Goal: Task Accomplishment & Management: Manage account settings

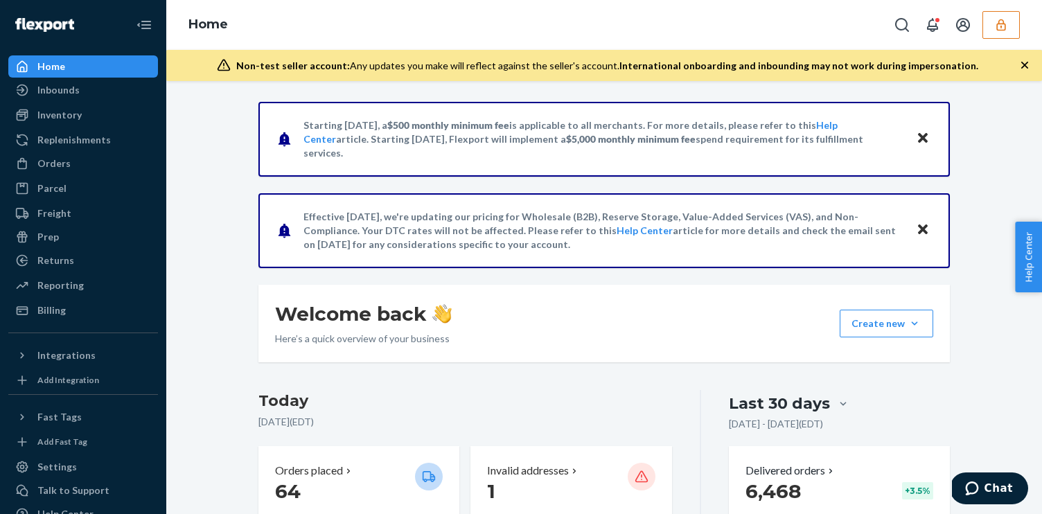
click at [1011, 13] on button "button" at bounding box center [1000, 25] width 37 height 28
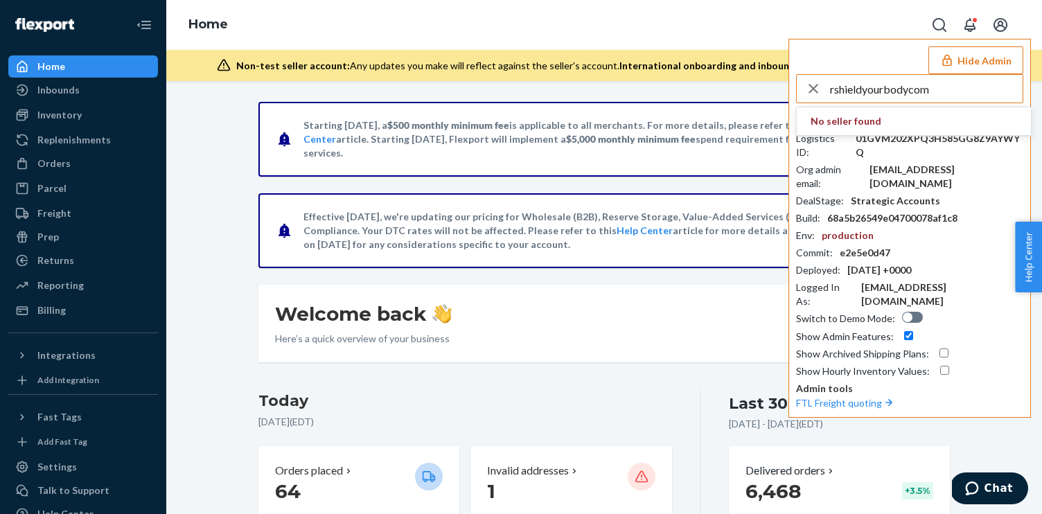
type input "rshieldyourbodycom"
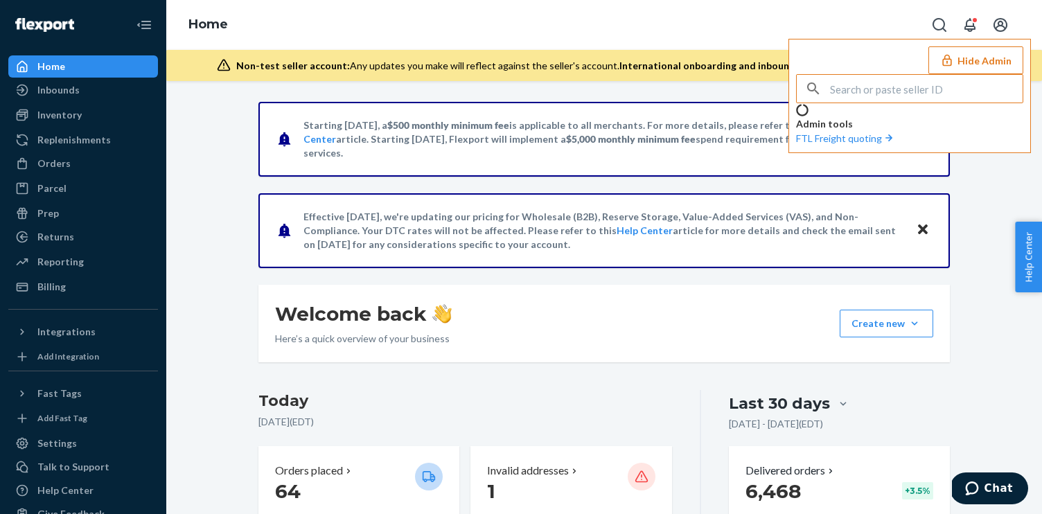
type input "rshieldyourbodycom"
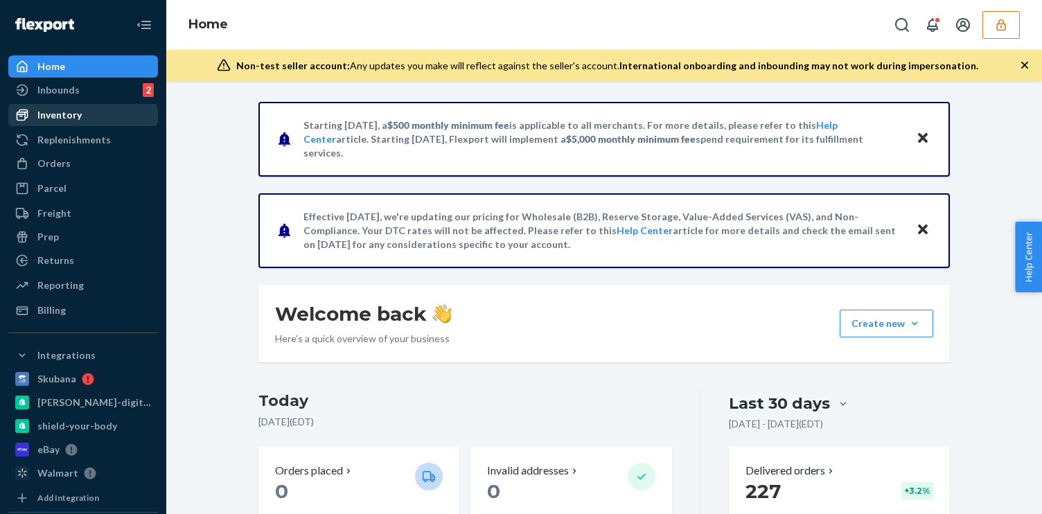
click at [77, 116] on div "Inventory" at bounding box center [59, 115] width 44 height 14
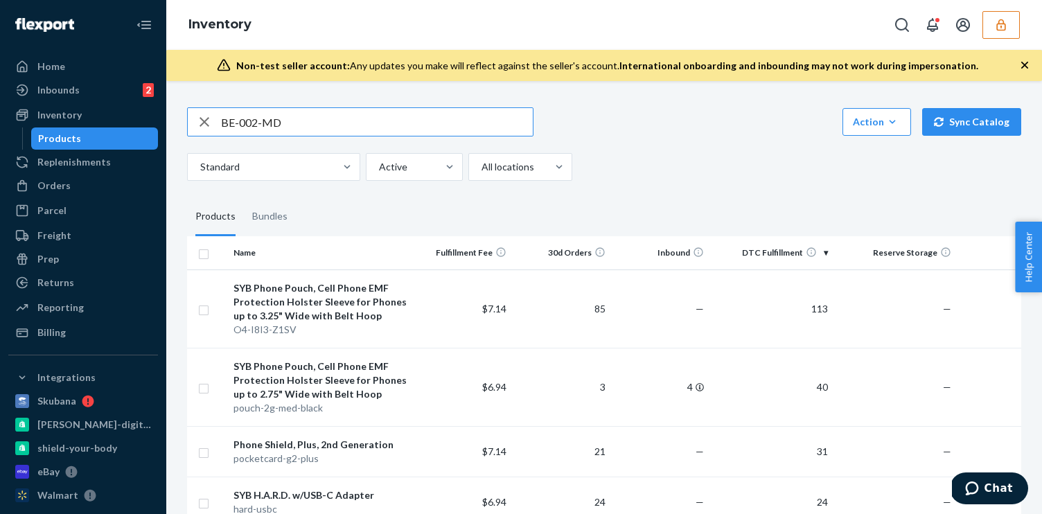
type input "BE-002-MD"
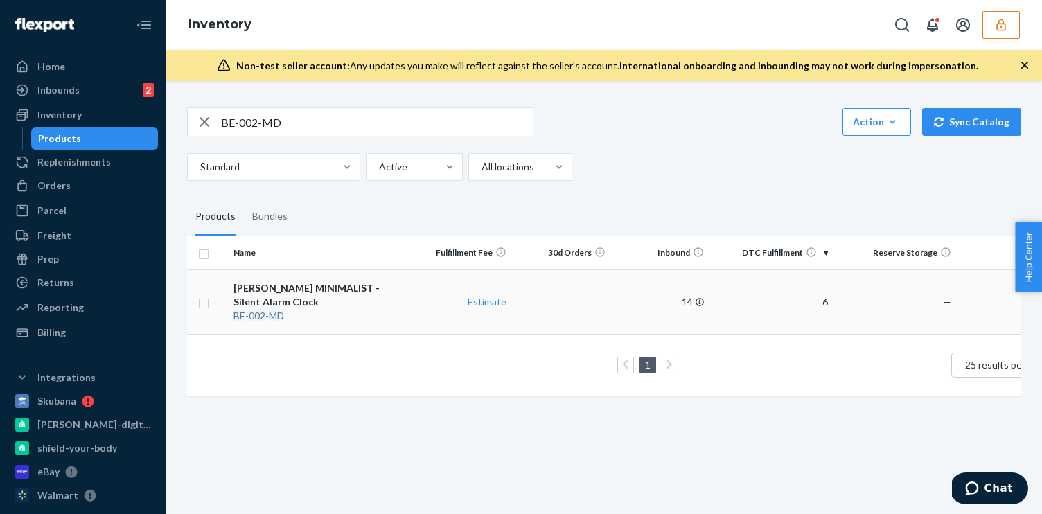
click at [347, 309] on div "BE - 002 - MD" at bounding box center [320, 316] width 174 height 14
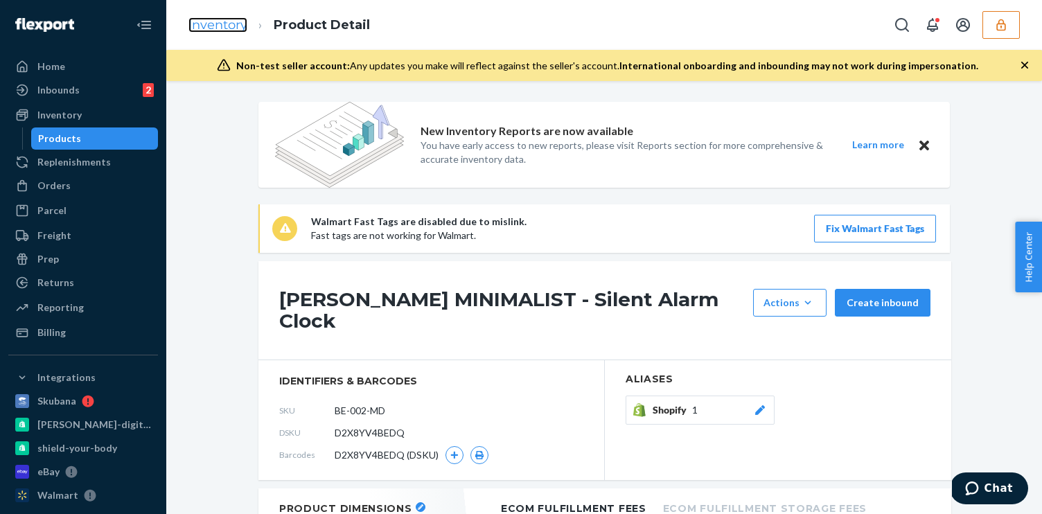
click at [241, 21] on link "Inventory" at bounding box center [217, 24] width 59 height 15
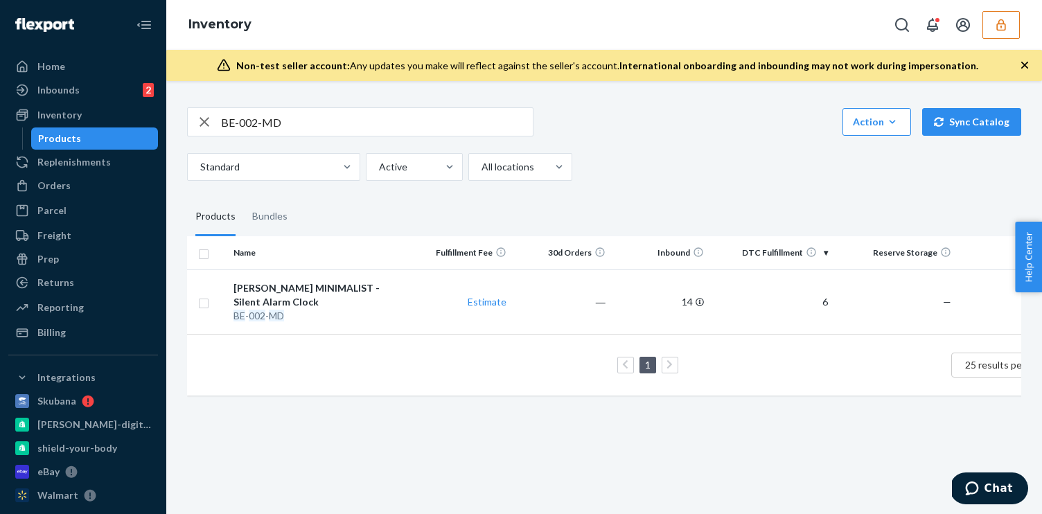
click at [1005, 23] on icon "button" at bounding box center [1001, 25] width 14 height 14
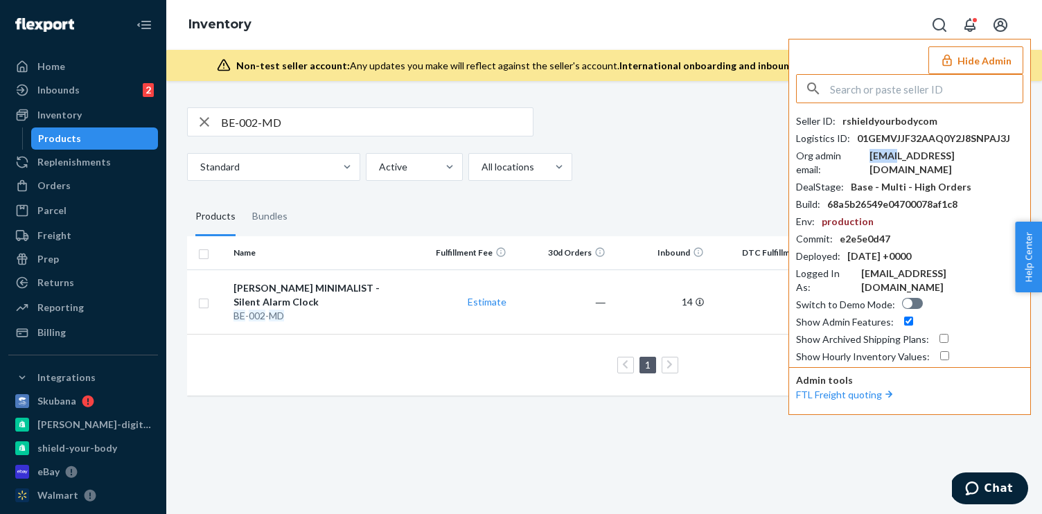
click at [894, 155] on div "hello@shieldyourbody.com" at bounding box center [946, 163] width 154 height 28
click at [873, 121] on div "rshieldyourbodycom" at bounding box center [889, 121] width 95 height 14
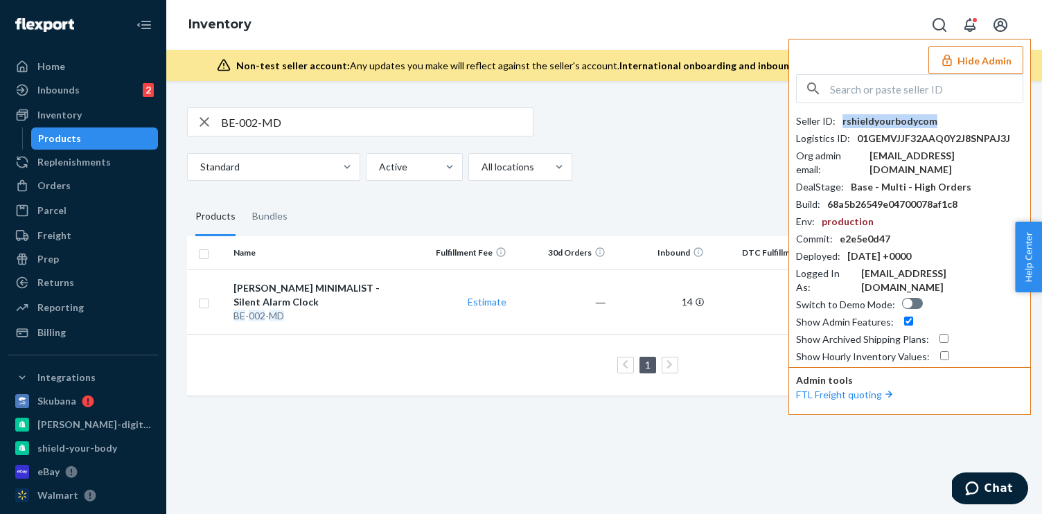
click at [873, 121] on div "rshieldyourbodycom" at bounding box center [889, 121] width 95 height 14
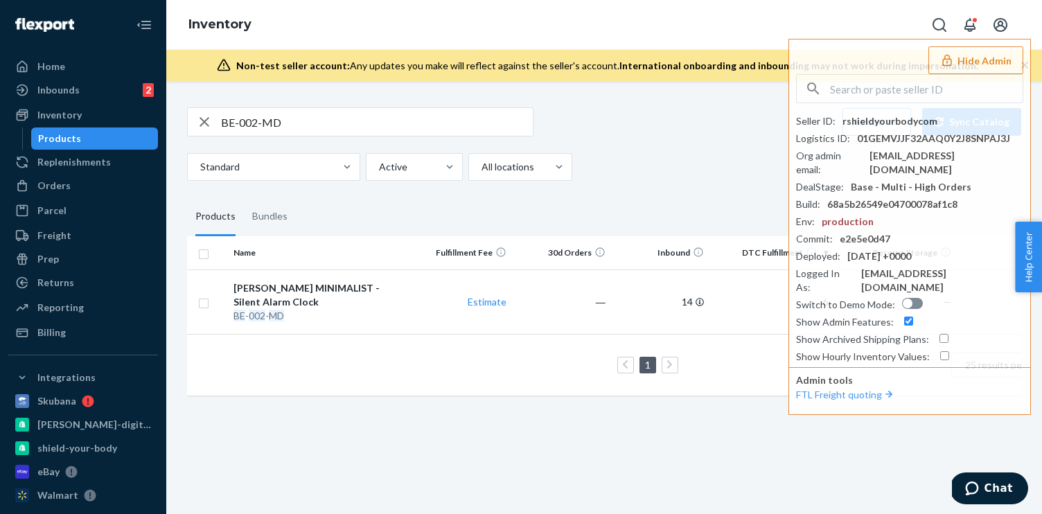
click at [288, 125] on input "BE-002-MD" at bounding box center [377, 122] width 312 height 28
paste input "BE-002-MD"
type input "BE-002-MD"
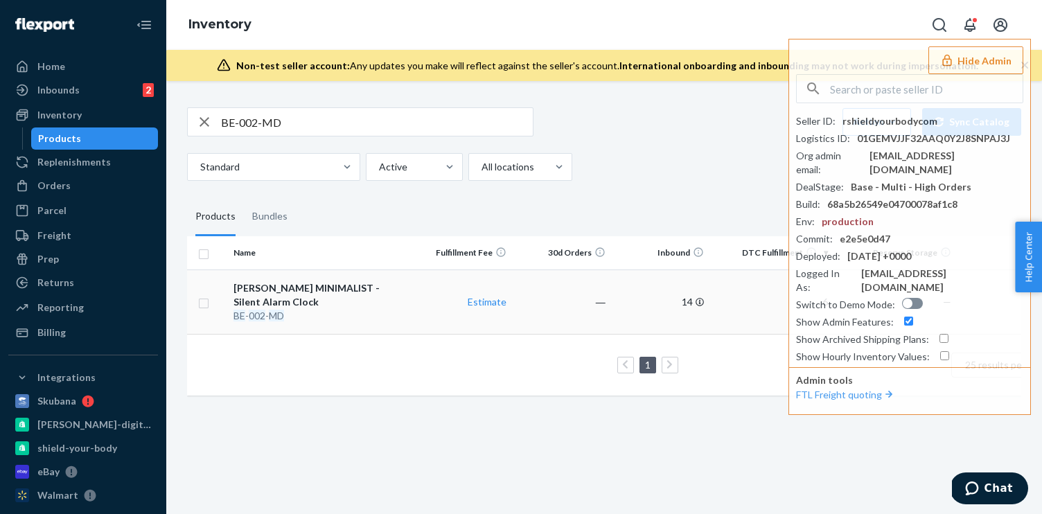
click at [336, 310] on td "Bagby MINIMALIST - Silent Alarm Clock BE - 002 - MD" at bounding box center [320, 301] width 185 height 64
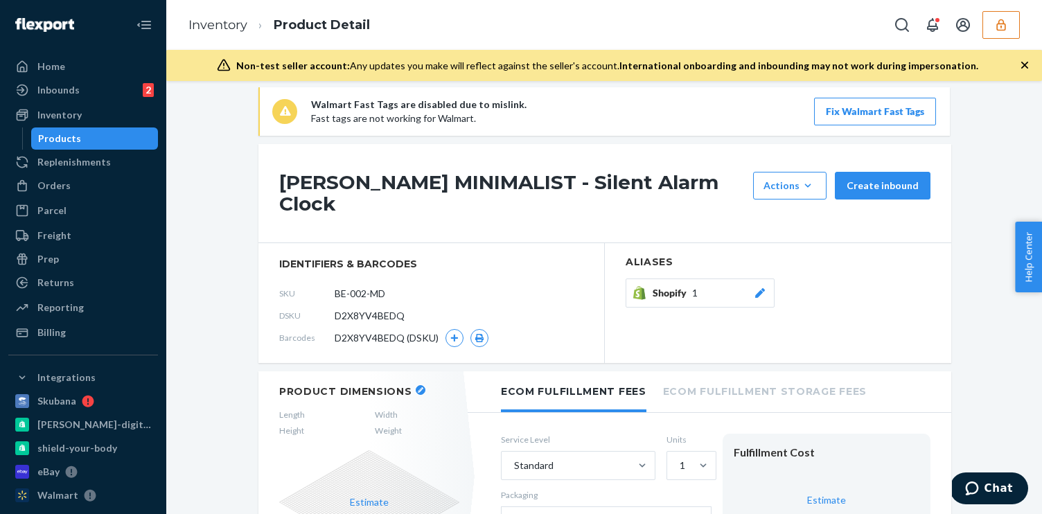
scroll to position [134, 0]
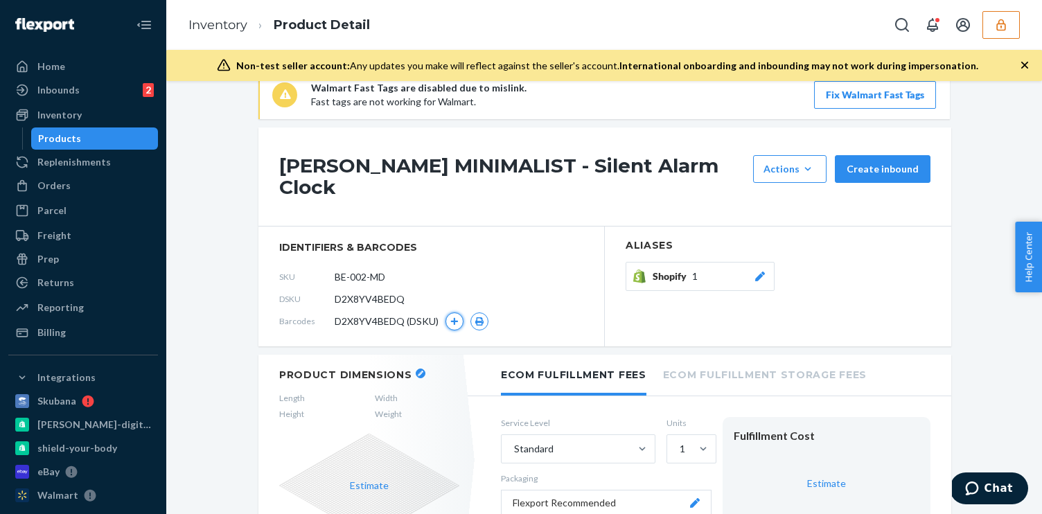
click at [457, 317] on icon "button" at bounding box center [454, 321] width 8 height 8
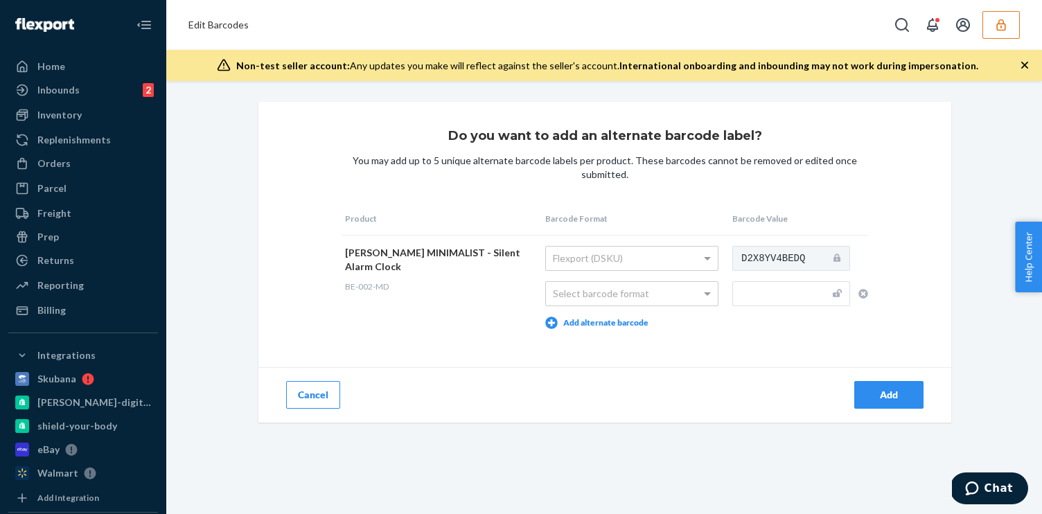
click at [750, 297] on input "text" at bounding box center [791, 293] width 118 height 25
click at [657, 290] on div "Select barcode format" at bounding box center [632, 294] width 172 height 24
click at [761, 294] on input "text" at bounding box center [791, 293] width 118 height 25
paste input "860002377186"
type input "860002377186"
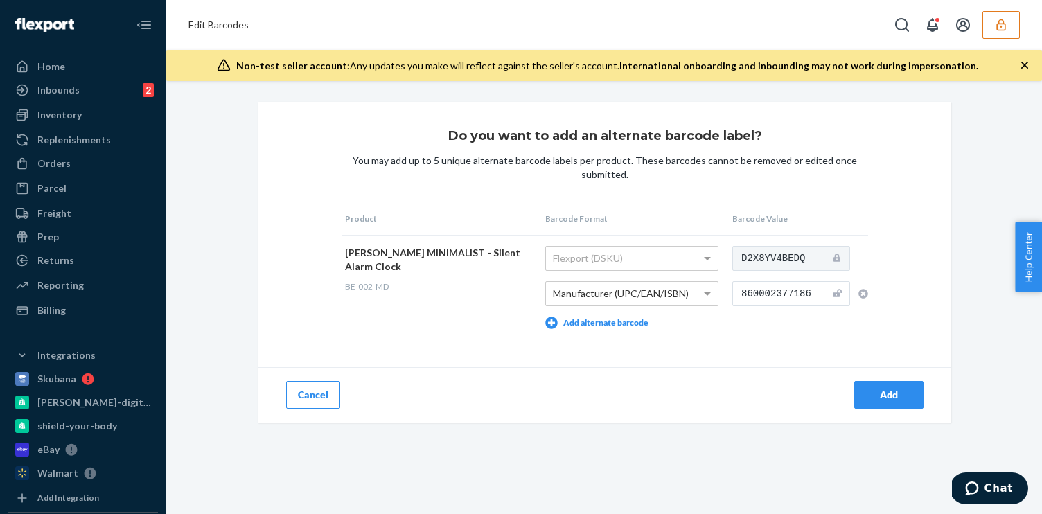
click at [886, 386] on button "Add" at bounding box center [888, 395] width 69 height 28
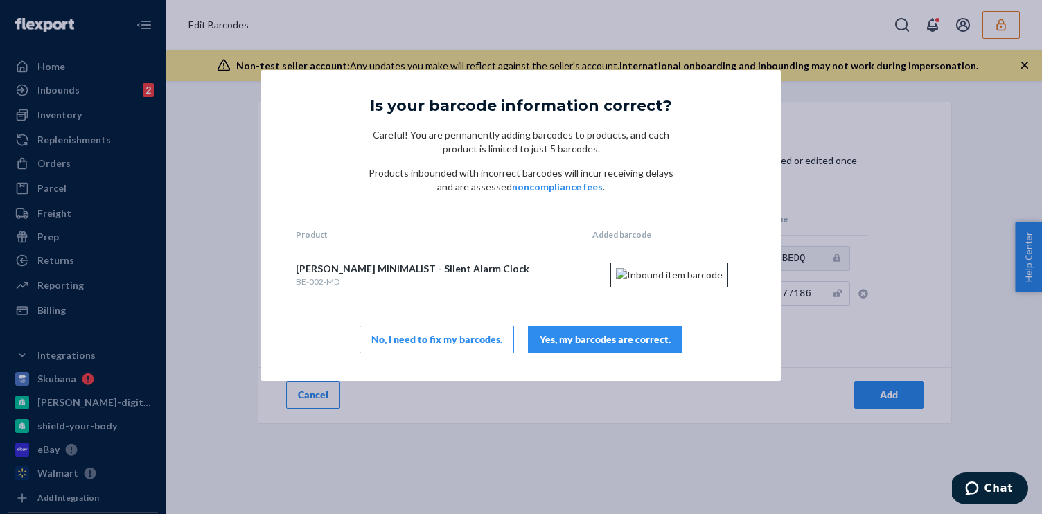
click at [610, 346] on div "Yes, my barcodes are correct." at bounding box center [605, 340] width 131 height 14
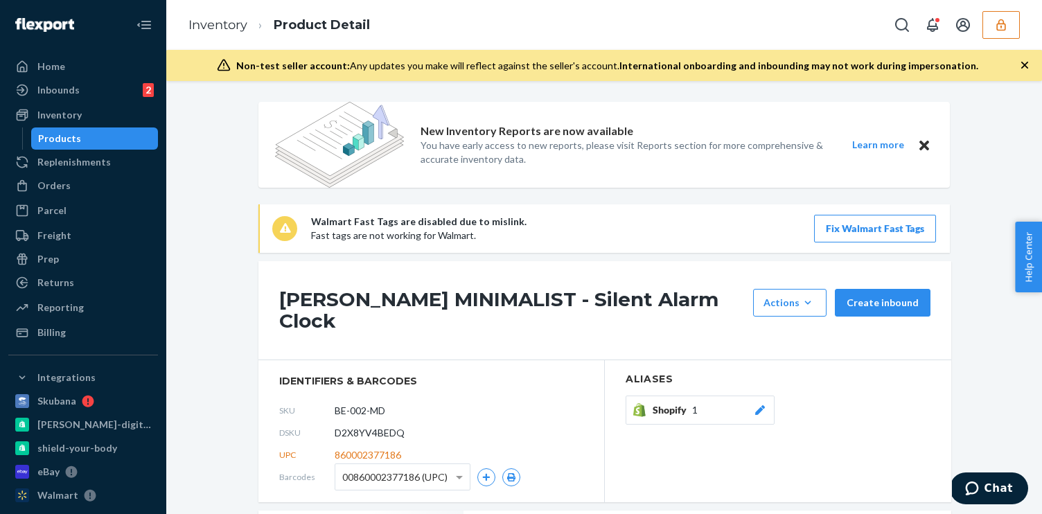
click at [249, 28] on li "Product Detail" at bounding box center [308, 25] width 123 height 19
click at [237, 24] on link "Inventory" at bounding box center [217, 24] width 59 height 15
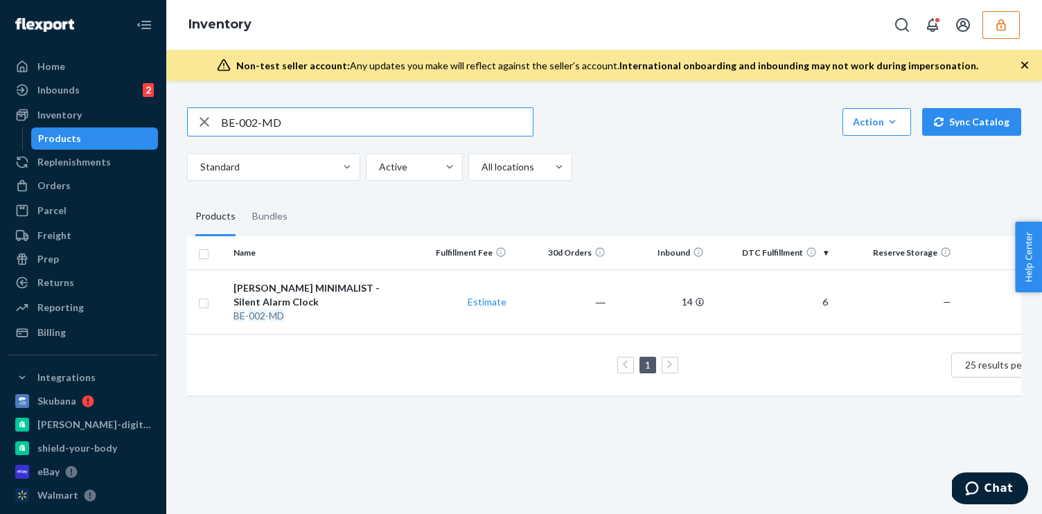
click at [311, 123] on input "BE-002-MD" at bounding box center [377, 122] width 312 height 28
type input "BE-002-MB"
click at [367, 309] on div "BE - 002 - MB" at bounding box center [320, 316] width 174 height 14
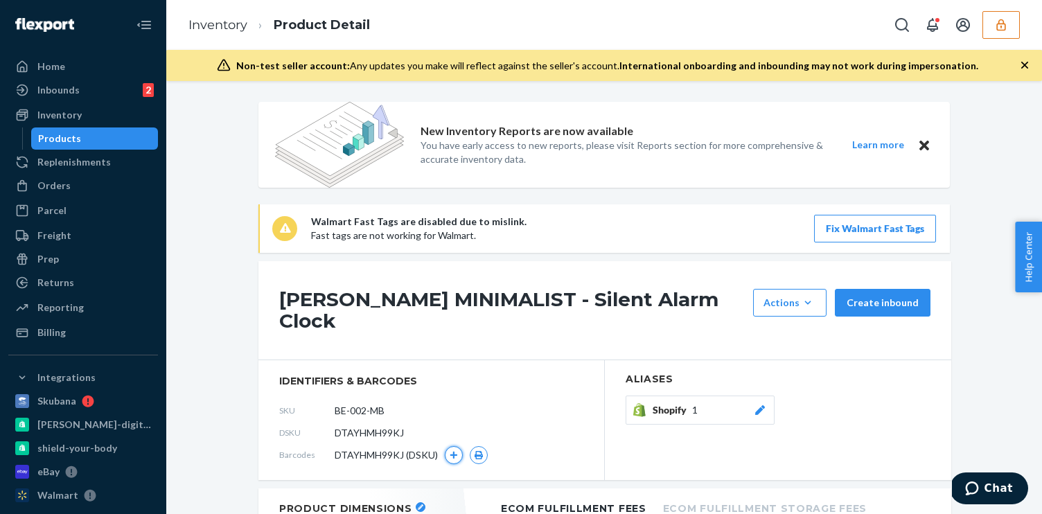
click at [453, 451] on icon "button" at bounding box center [454, 455] width 8 height 8
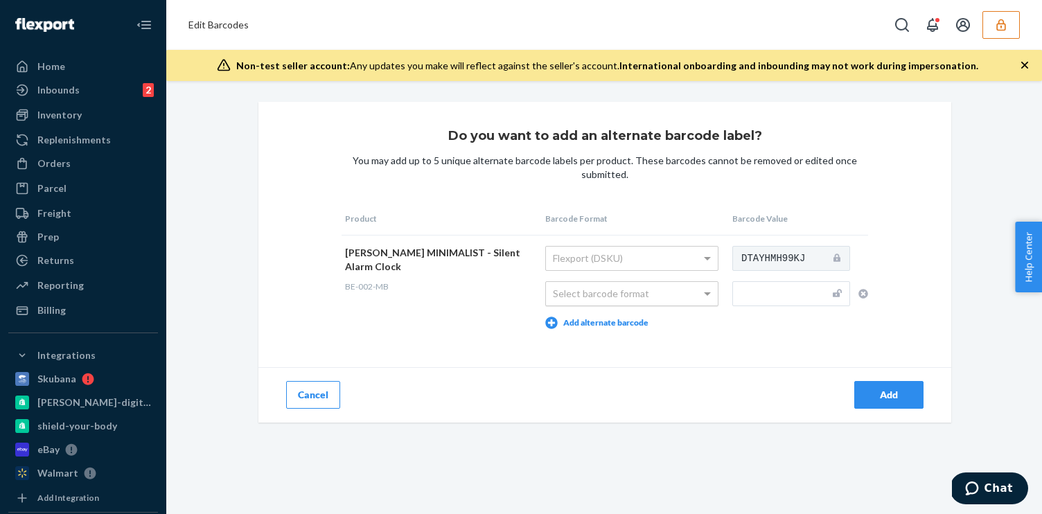
click at [669, 301] on div "Select barcode format" at bounding box center [632, 294] width 172 height 24
click at [635, 302] on div "Amazon (FNSKU/ASIN)" at bounding box center [632, 294] width 172 height 24
click at [771, 286] on input "text" at bounding box center [791, 293] width 118 height 25
paste input "860002377179"
type input "860002377179"
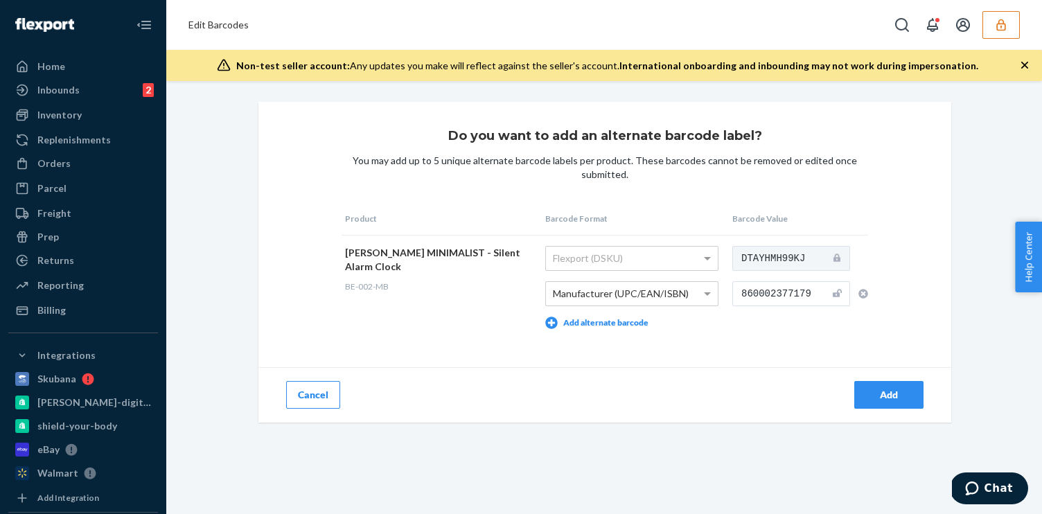
click at [895, 391] on div "Add" at bounding box center [889, 395] width 46 height 14
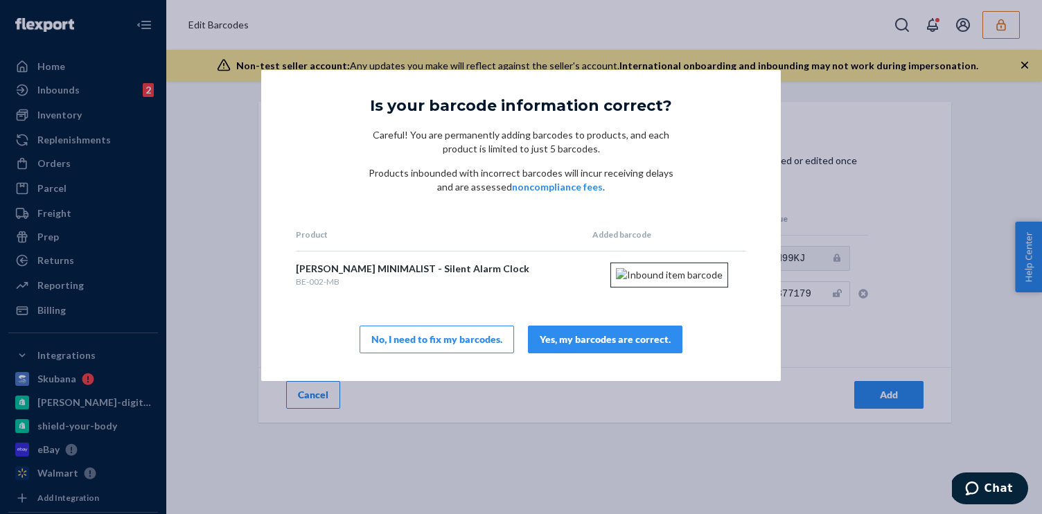
click at [573, 348] on button "Yes, my barcodes are correct." at bounding box center [605, 340] width 154 height 28
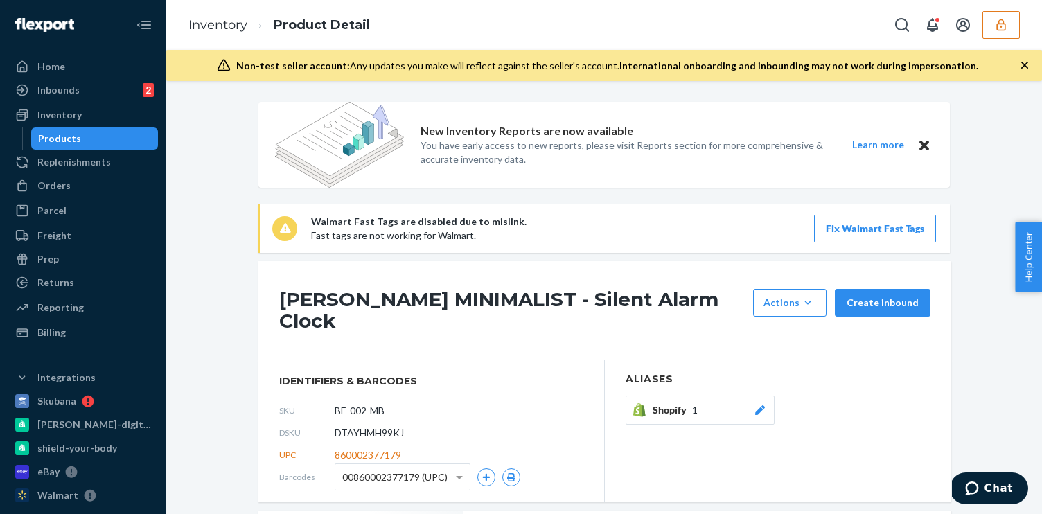
click at [232, 33] on li "Inventory" at bounding box center [217, 26] width 59 height 18
click at [227, 24] on link "Inventory" at bounding box center [217, 24] width 59 height 15
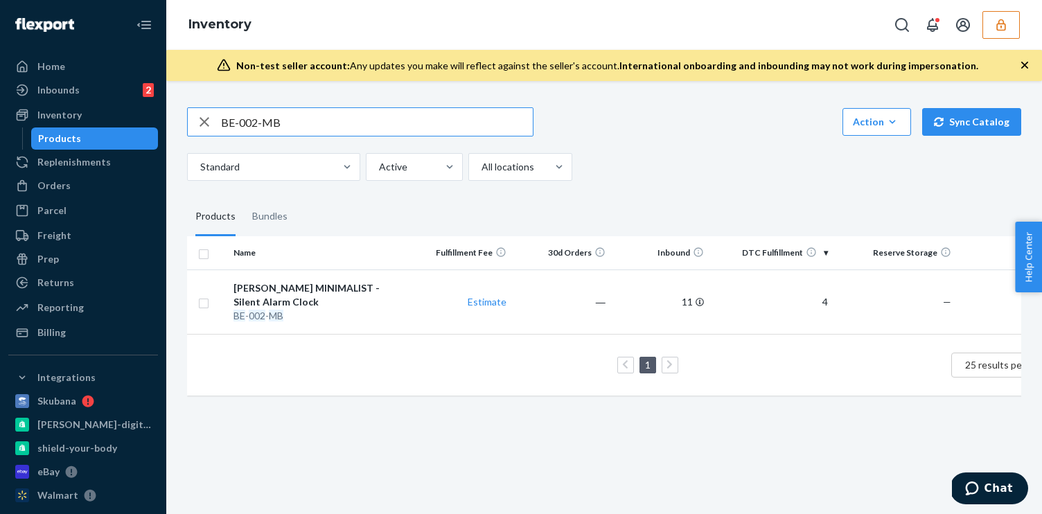
click at [323, 118] on input "BE-002-MB" at bounding box center [377, 122] width 312 height 28
type input "BE-002-ML"
click at [359, 309] on div "BE - 002 - ML" at bounding box center [320, 316] width 174 height 14
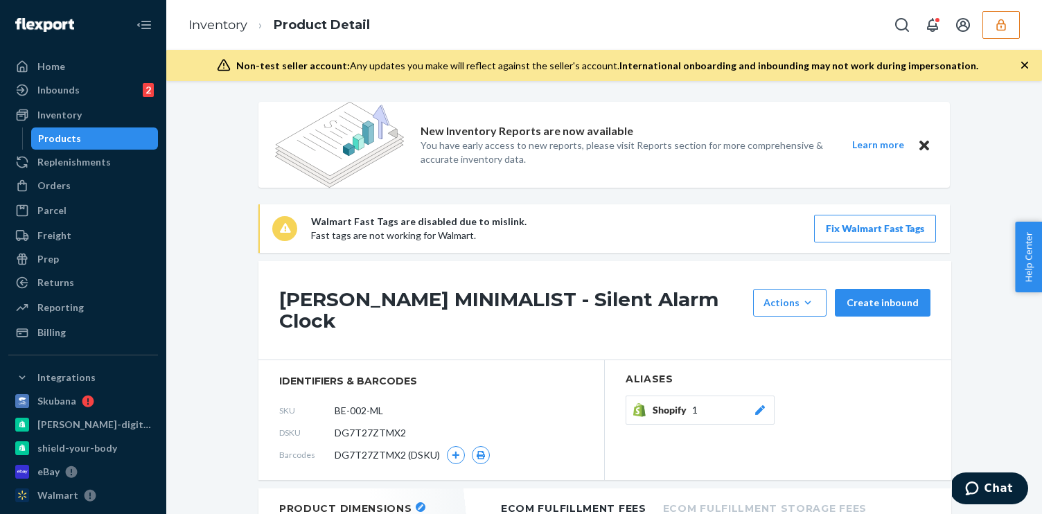
click at [313, 306] on h1 "Bagby MINIMALIST - Silent Alarm Clock" at bounding box center [512, 310] width 467 height 43
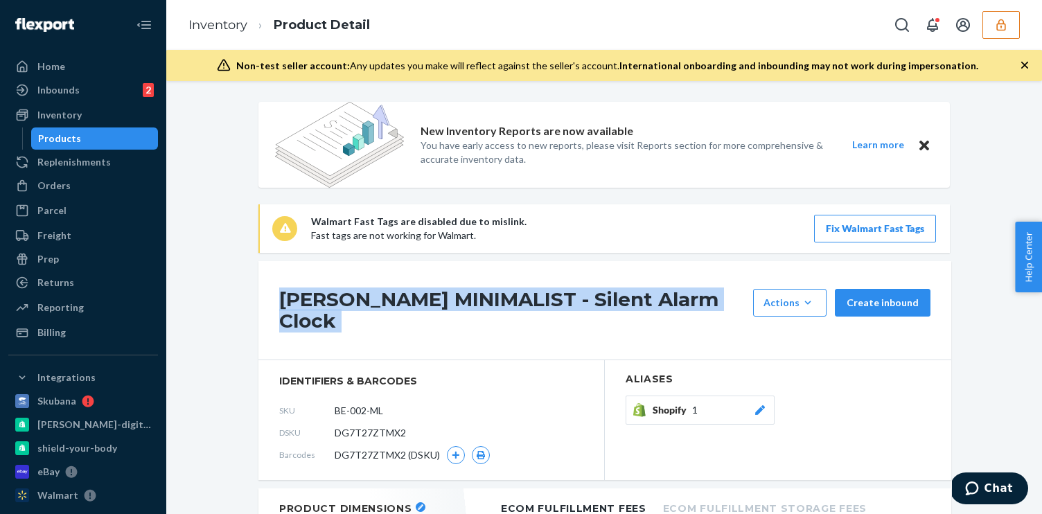
click at [313, 306] on h1 "Bagby MINIMALIST - Silent Alarm Clock" at bounding box center [512, 310] width 467 height 43
click at [452, 451] on icon "button" at bounding box center [456, 455] width 8 height 8
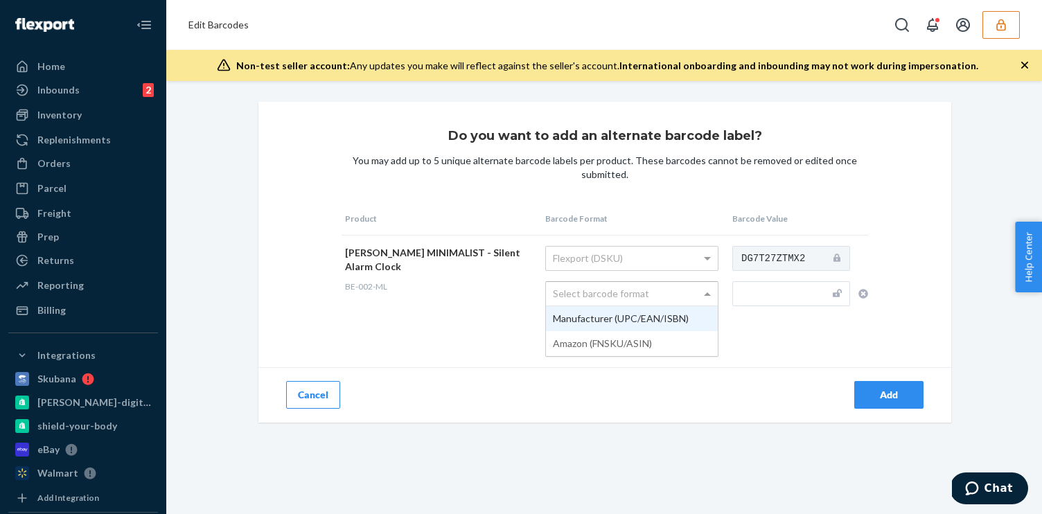
click at [608, 289] on div "Select barcode format" at bounding box center [632, 294] width 172 height 24
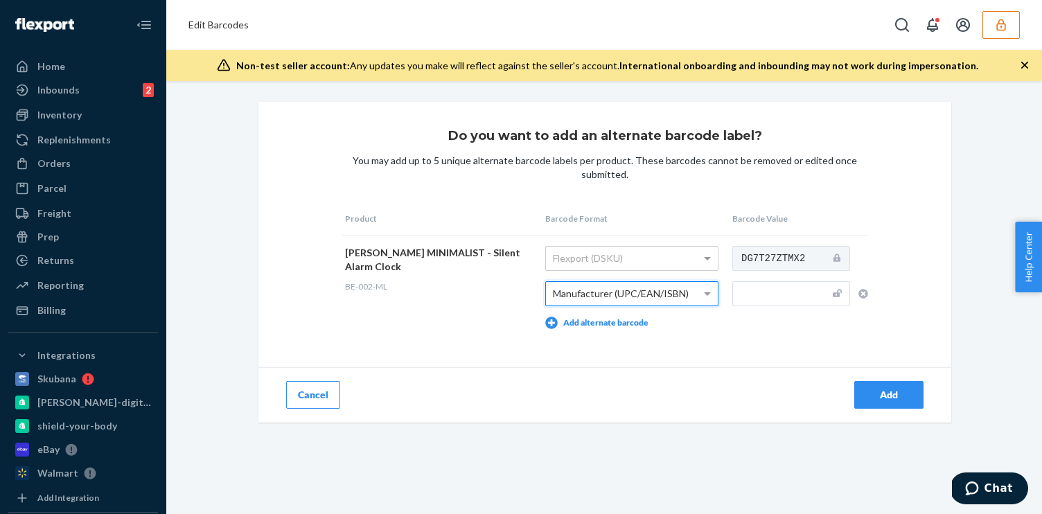
click at [797, 299] on input "text" at bounding box center [791, 293] width 118 height 25
paste input "860002377162"
type input "860002377162"
click at [874, 394] on div "Add" at bounding box center [889, 395] width 46 height 14
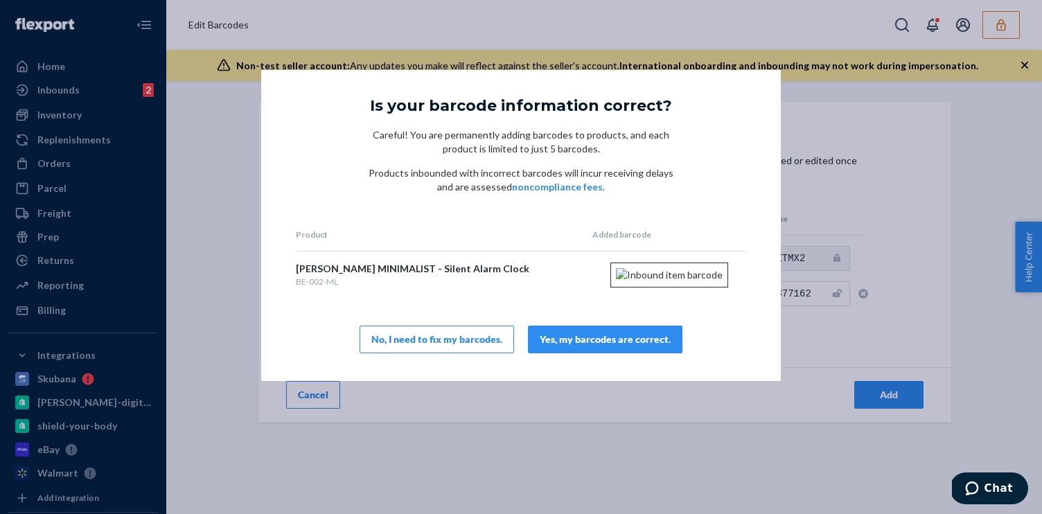
click at [576, 346] on div "Yes, my barcodes are correct." at bounding box center [605, 340] width 131 height 14
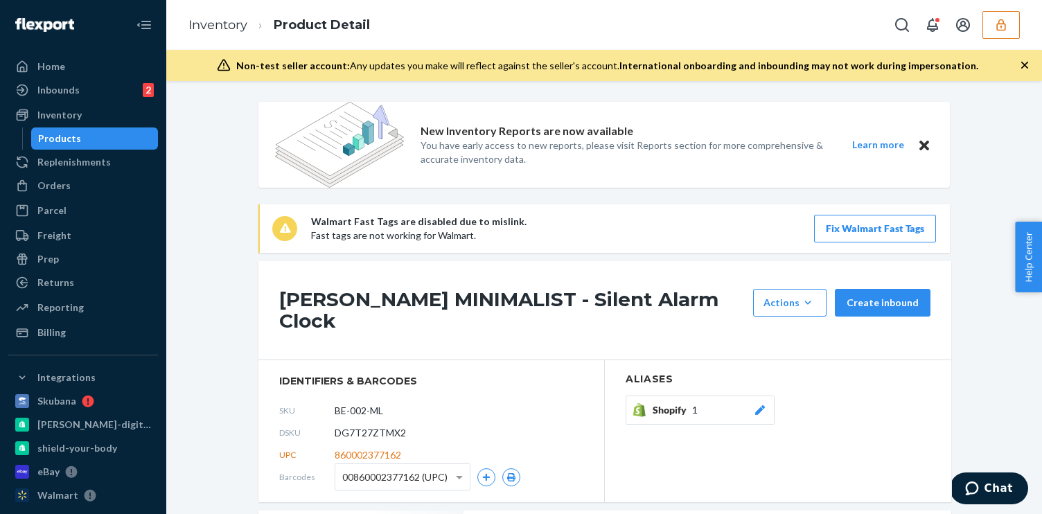
click at [996, 29] on icon "button" at bounding box center [1001, 25] width 14 height 14
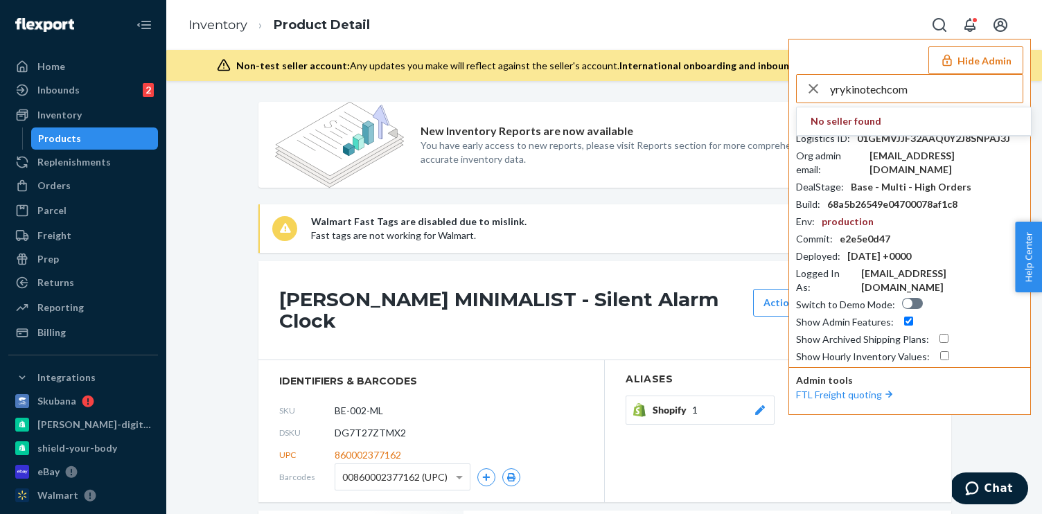
type input "yrykinotechcom"
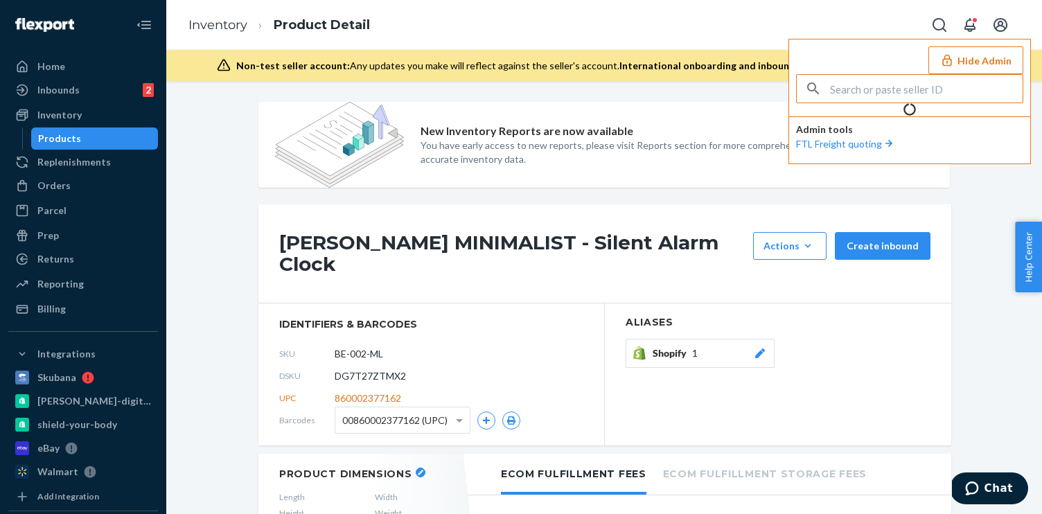
type input "yrykinotechcom"
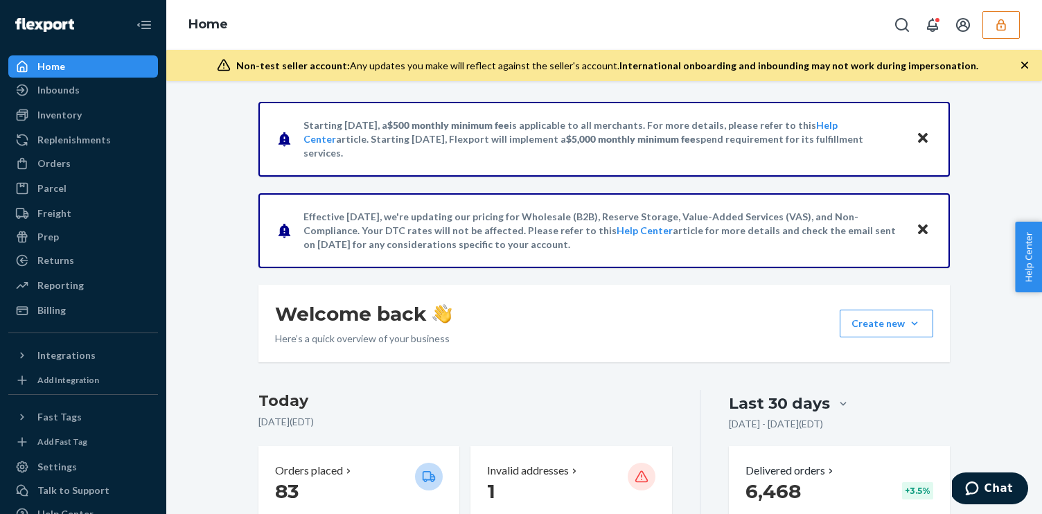
click at [1010, 23] on button "button" at bounding box center [1000, 25] width 37 height 28
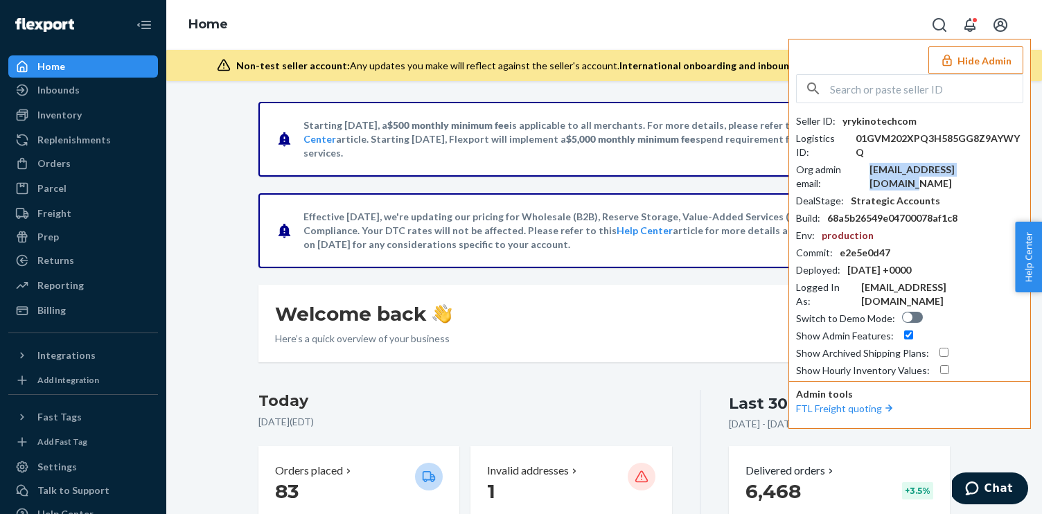
click at [926, 163] on div "[EMAIL_ADDRESS][DOMAIN_NAME]" at bounding box center [946, 177] width 154 height 28
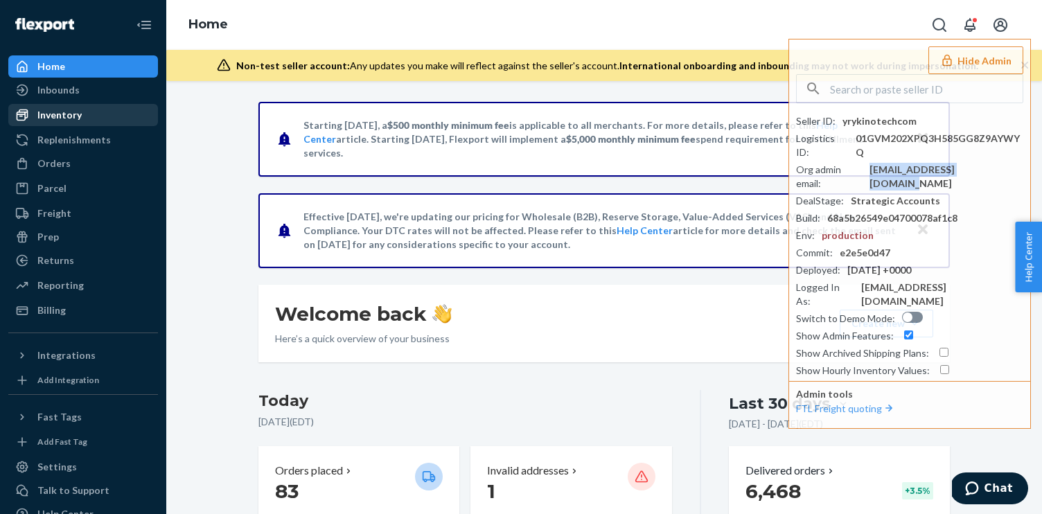
click at [77, 121] on div "Inventory" at bounding box center [59, 115] width 44 height 14
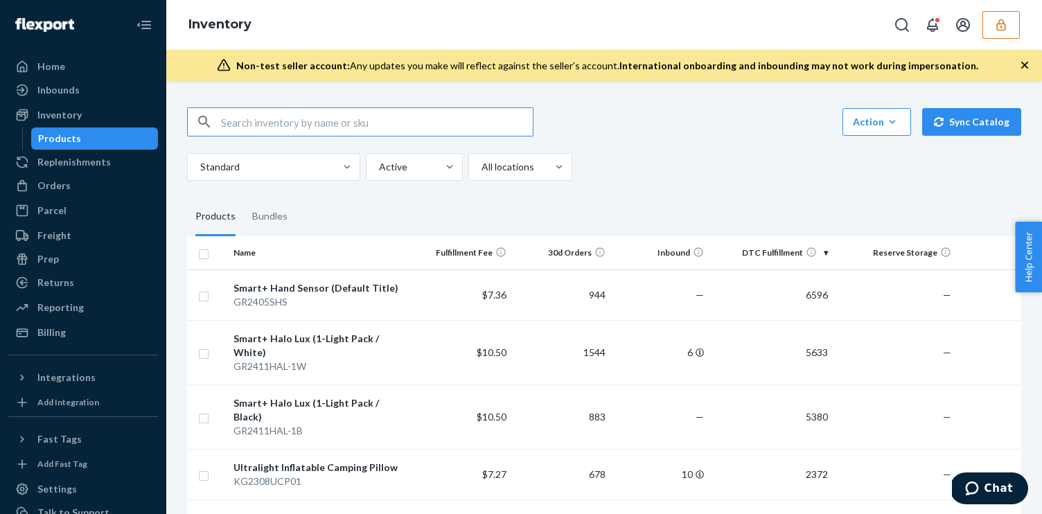
paste input "DBPQNYPN3XA"
type input "DBPQNYPN3XA"
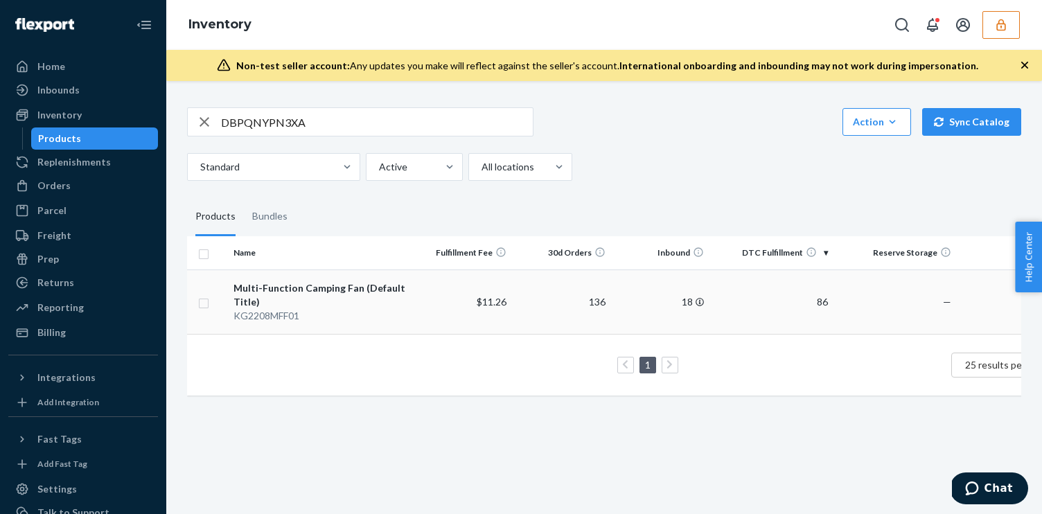
click at [344, 306] on div "Multi-Function Camping Fan (Default Title)" at bounding box center [320, 295] width 174 height 28
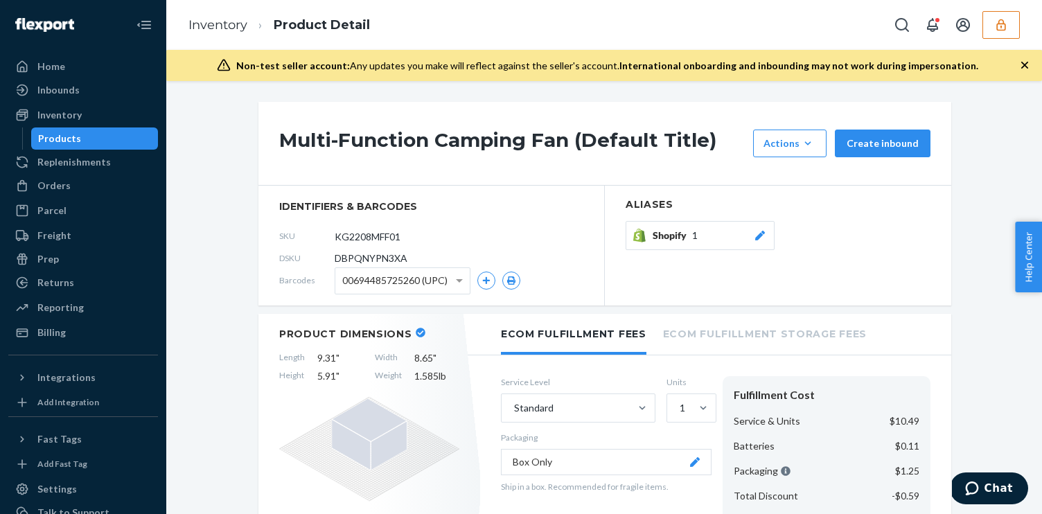
click at [382, 146] on h1 "Multi-Function Camping Fan (Default Title)" at bounding box center [512, 144] width 467 height 28
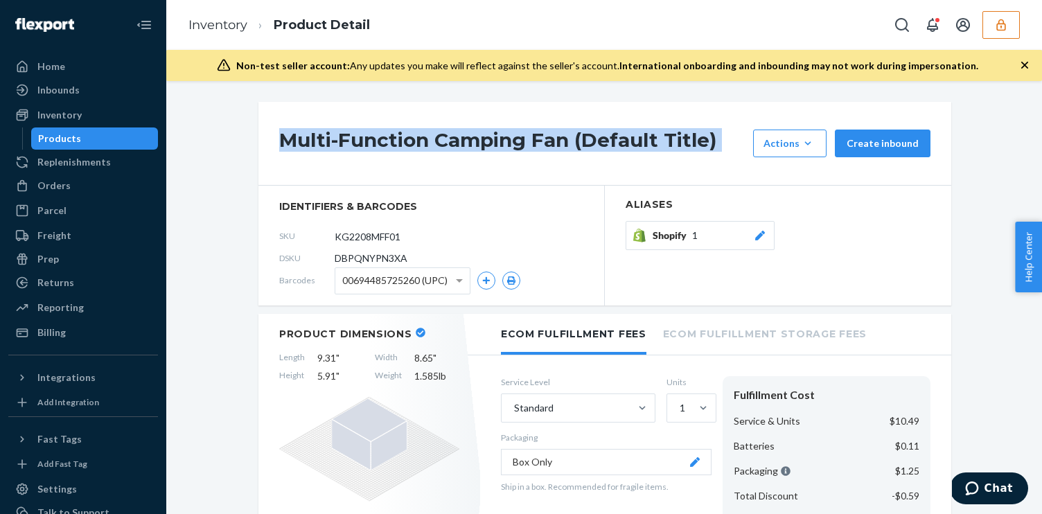
click at [382, 146] on h1 "Multi-Function Camping Fan (Default Title)" at bounding box center [512, 144] width 467 height 28
copy div "Multi-Function Camping Fan (Default Title)"
